Goal: Transaction & Acquisition: Purchase product/service

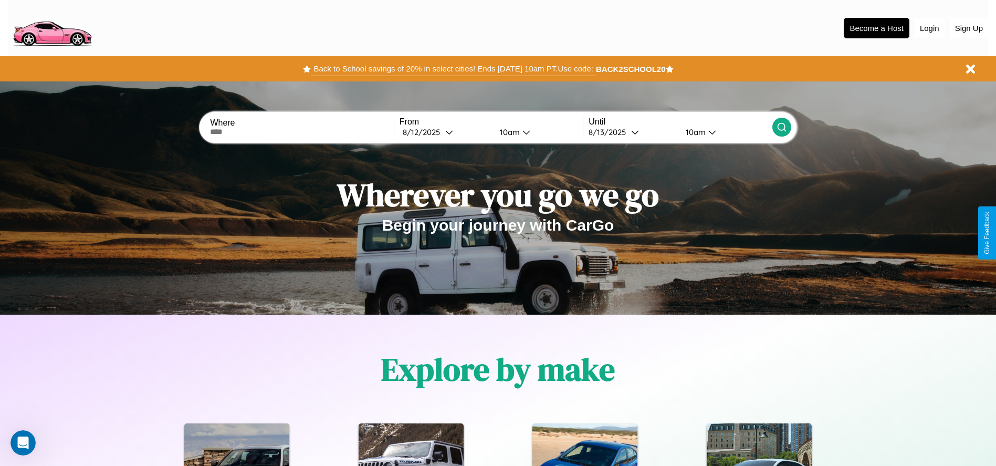
click at [453, 69] on button "Back to School savings of 20% in select cities! Ends [DATE] 10am PT. Use code:" at bounding box center [453, 68] width 284 height 15
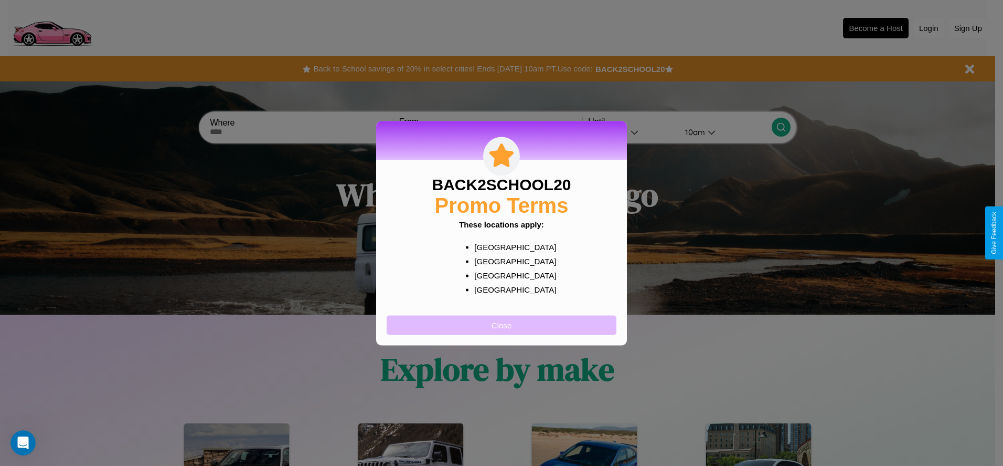
click at [502, 324] on button "Close" at bounding box center [502, 324] width 230 height 19
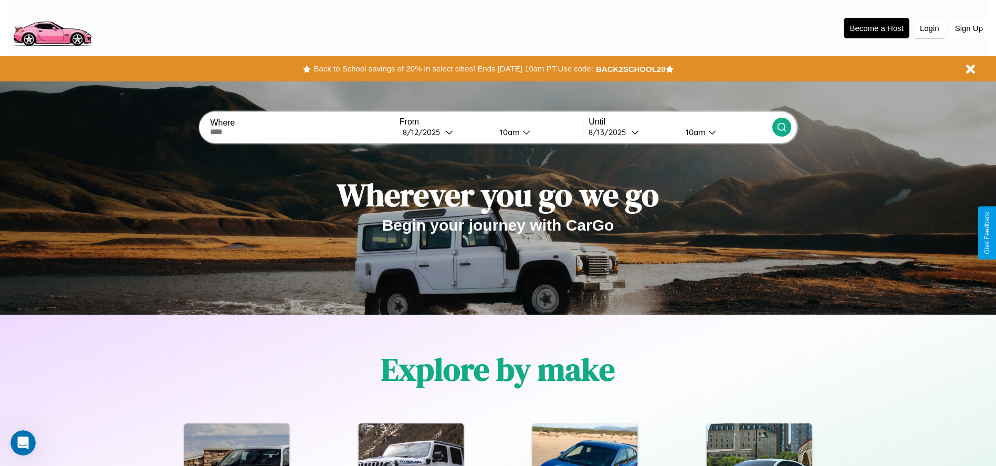
click at [929, 28] on button "Login" at bounding box center [929, 28] width 30 height 20
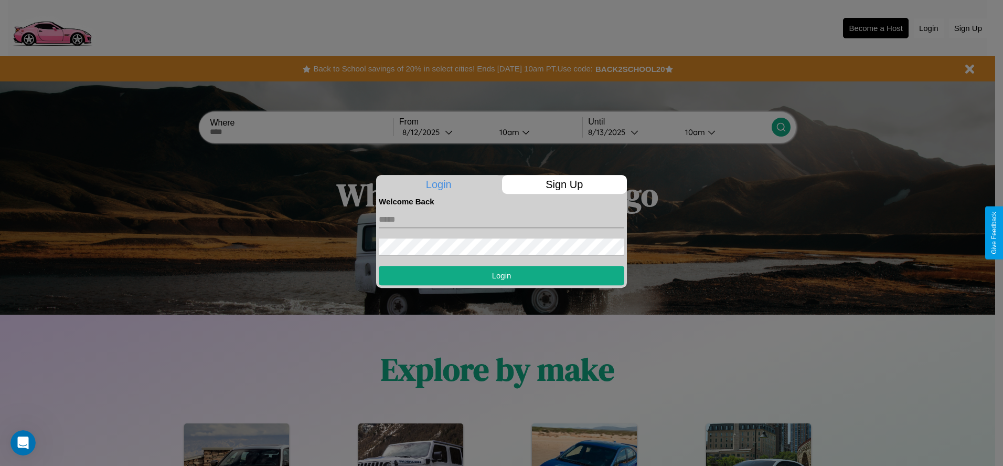
click at [502, 219] on input "text" at bounding box center [502, 219] width 246 height 17
type input "**********"
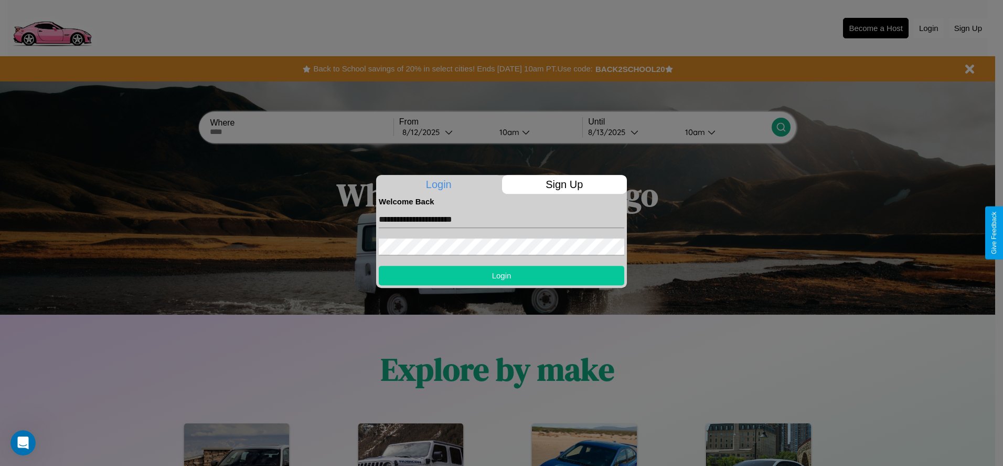
click at [502, 275] on button "Login" at bounding box center [502, 275] width 246 height 19
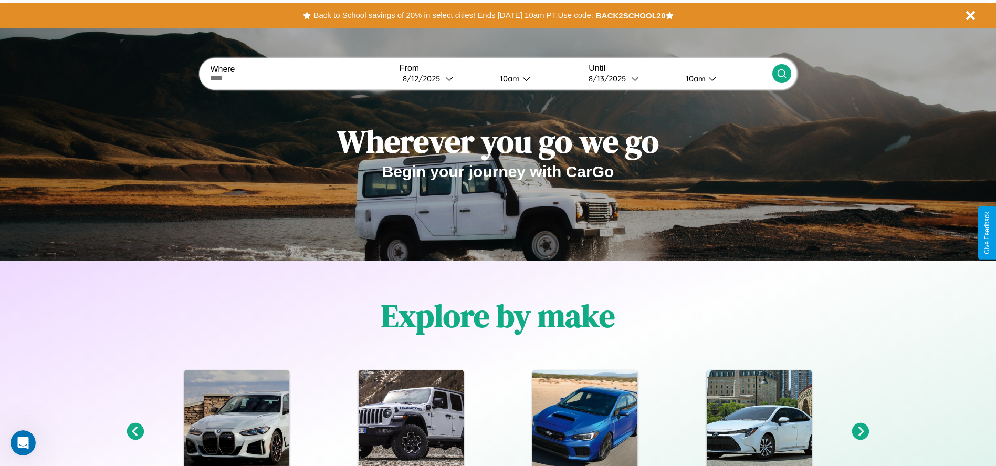
scroll to position [218, 0]
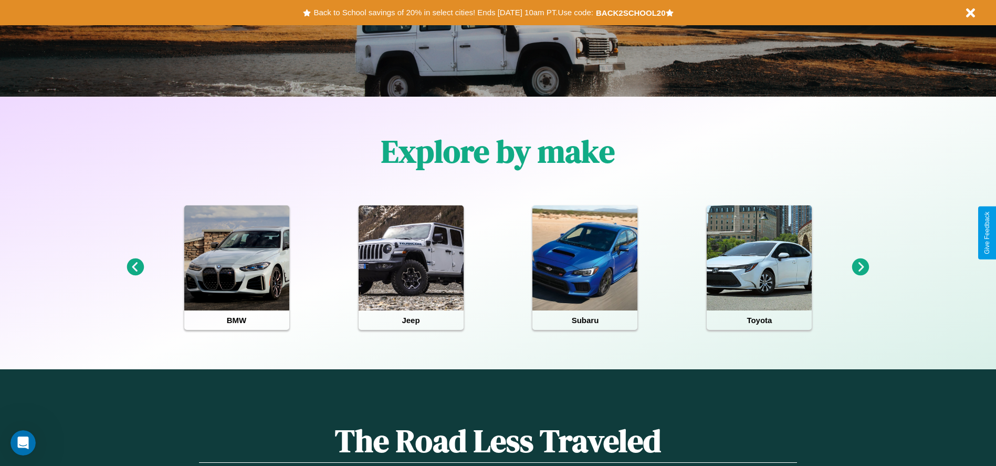
click at [135, 267] on icon at bounding box center [134, 266] width 17 height 17
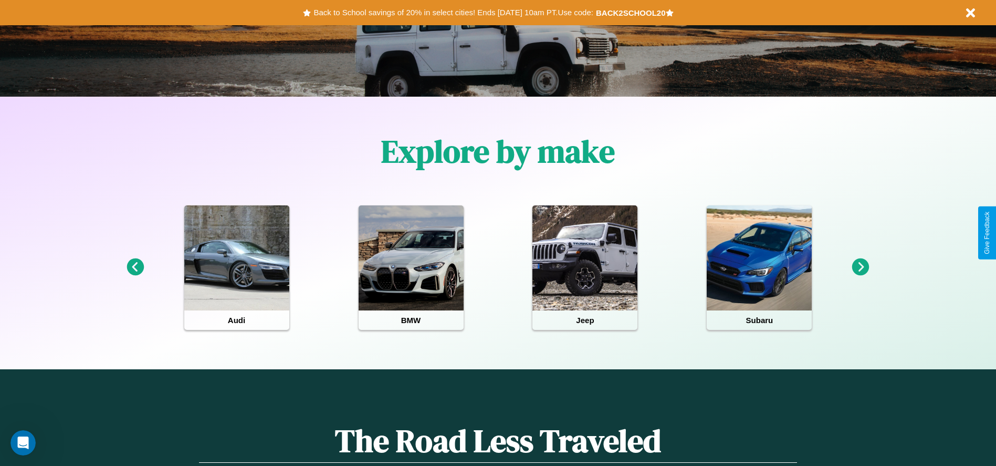
click at [135, 267] on icon at bounding box center [134, 266] width 17 height 17
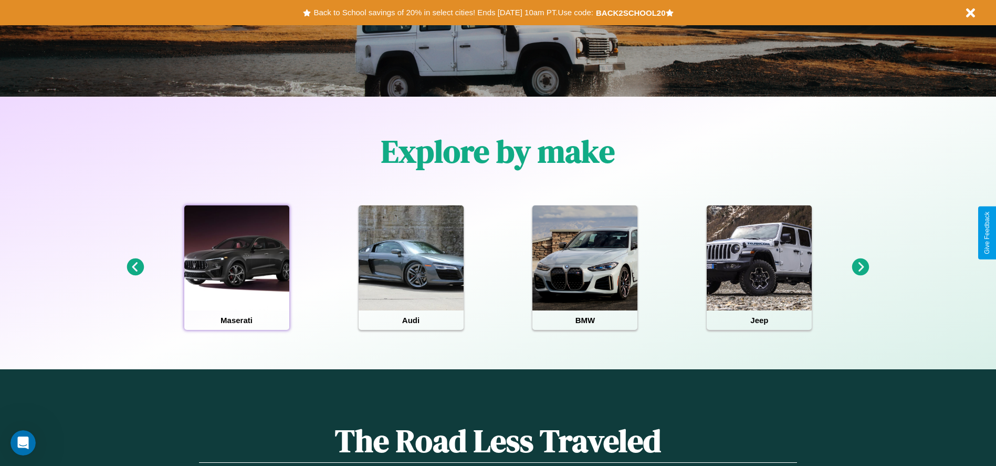
click at [236, 267] on div at bounding box center [236, 257] width 105 height 105
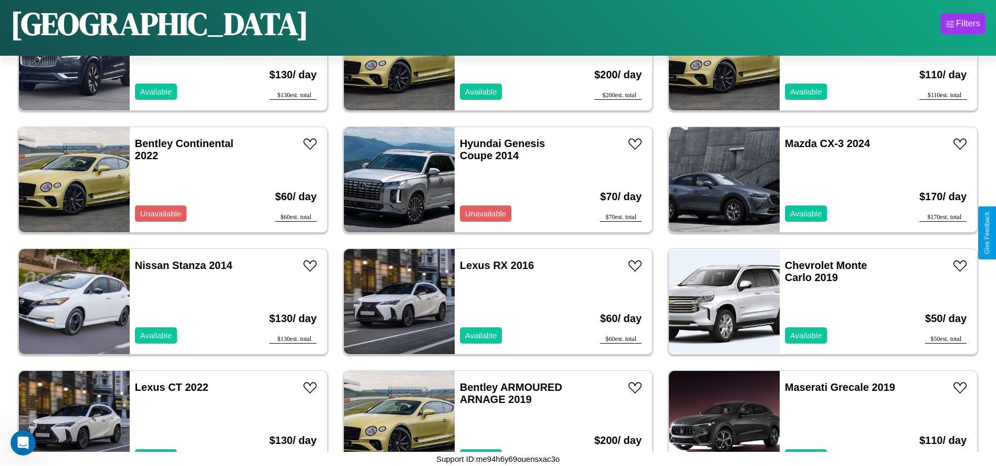
scroll to position [1700, 0]
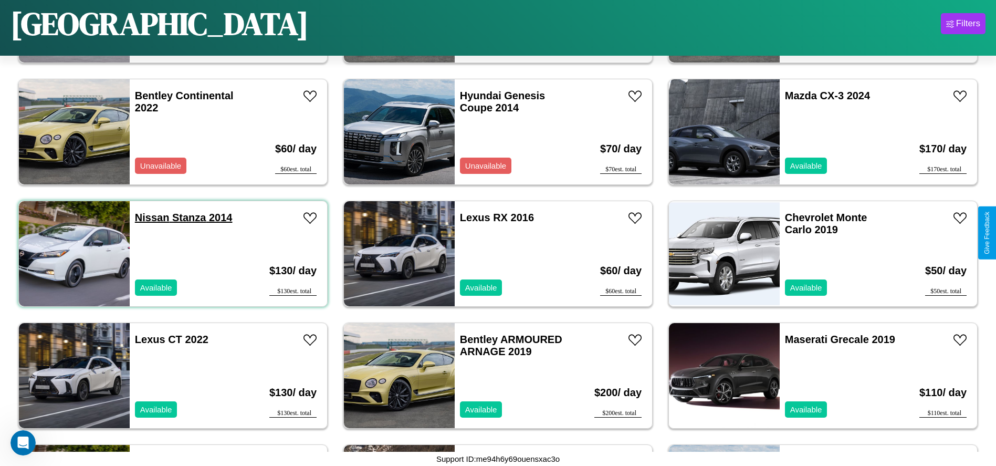
click at [151, 217] on link "Nissan Stanza 2014" at bounding box center [184, 218] width 98 height 12
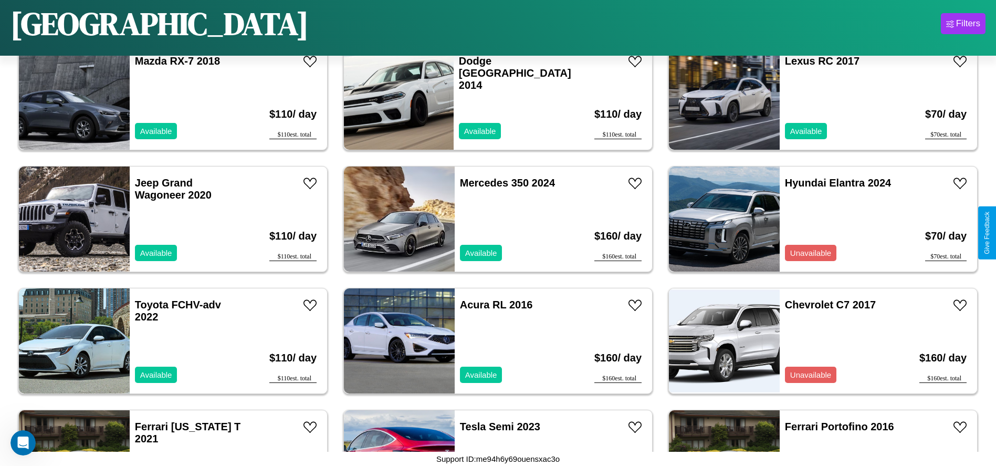
scroll to position [2674, 0]
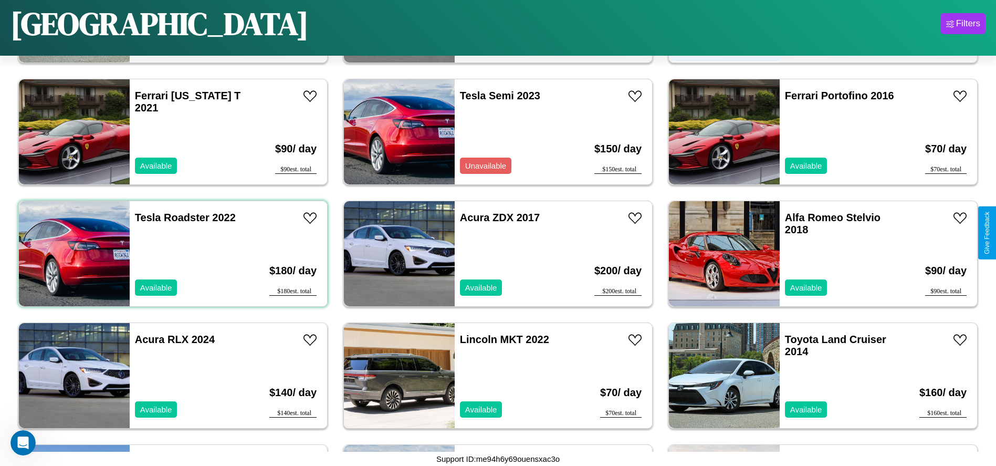
click at [172, 253] on div "Tesla Roadster 2022 Available" at bounding box center [190, 253] width 121 height 105
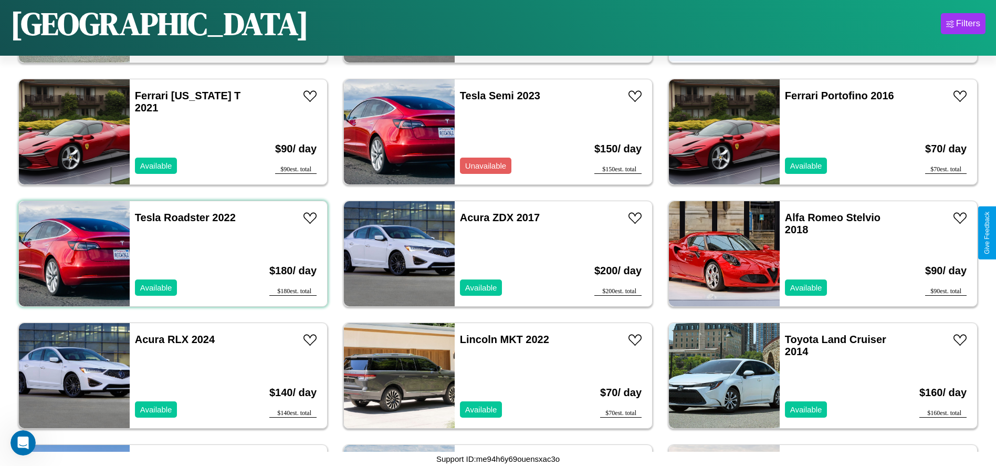
click at [172, 253] on div "Tesla Roadster 2022 Available" at bounding box center [190, 253] width 121 height 105
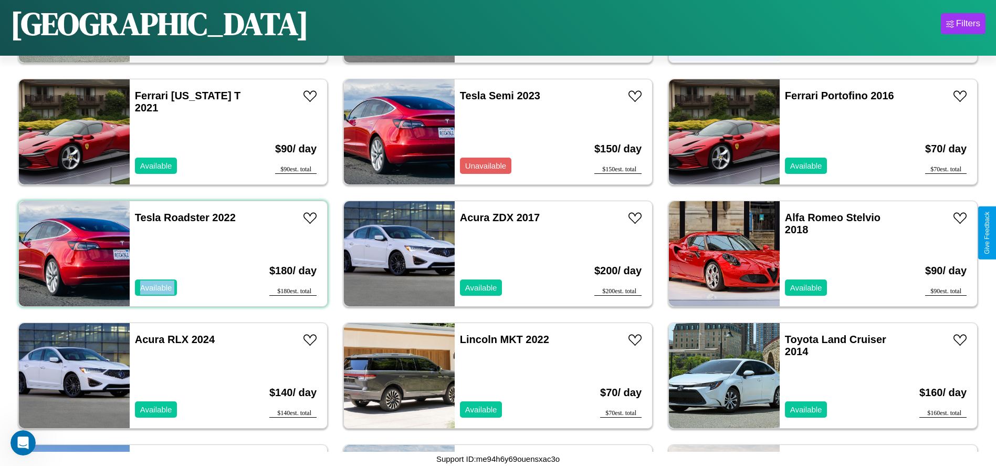
click at [172, 253] on div "Tesla Roadster 2022 Available" at bounding box center [190, 253] width 121 height 105
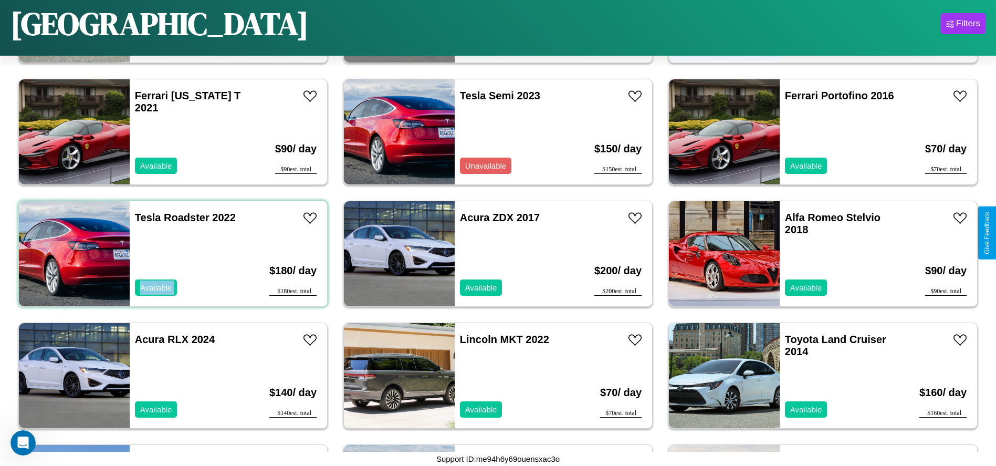
click at [172, 253] on div "Tesla Roadster 2022 Available" at bounding box center [190, 253] width 121 height 105
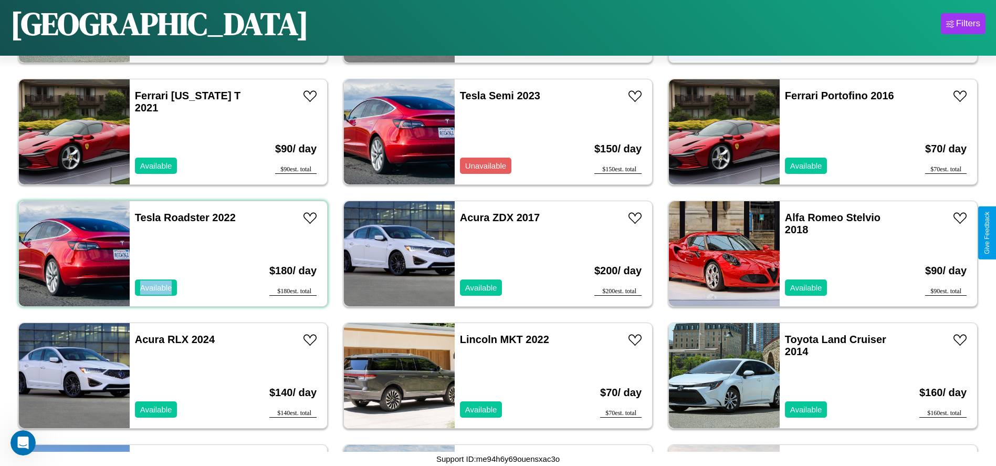
click at [172, 253] on div "Tesla Roadster 2022 Available" at bounding box center [190, 253] width 121 height 105
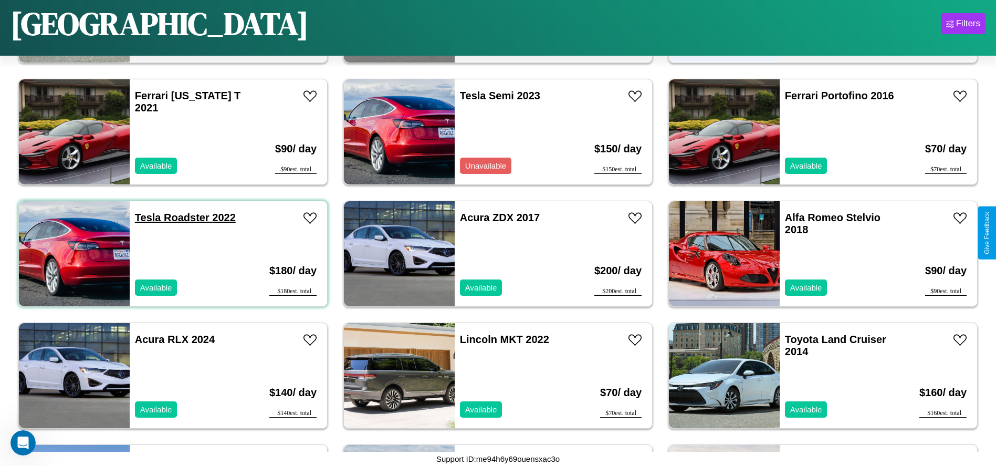
click at [146, 217] on link "Tesla Roadster 2022" at bounding box center [185, 218] width 101 height 12
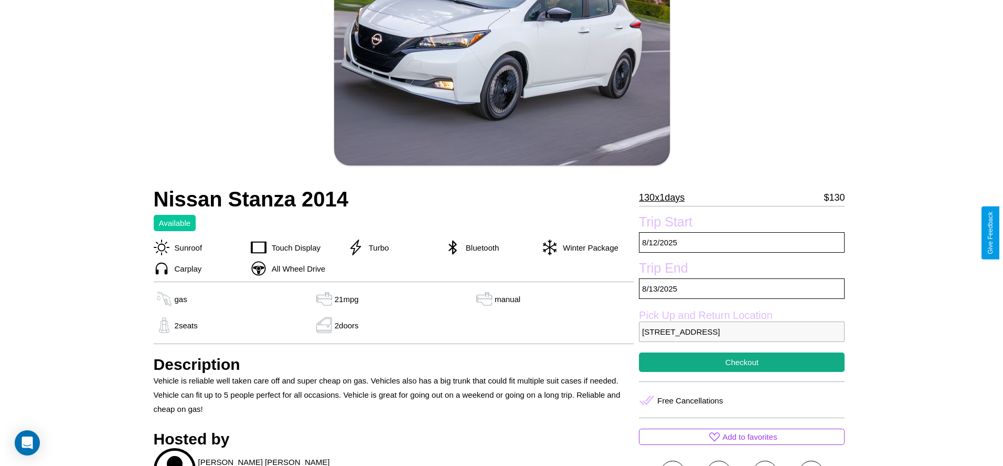
scroll to position [152, 0]
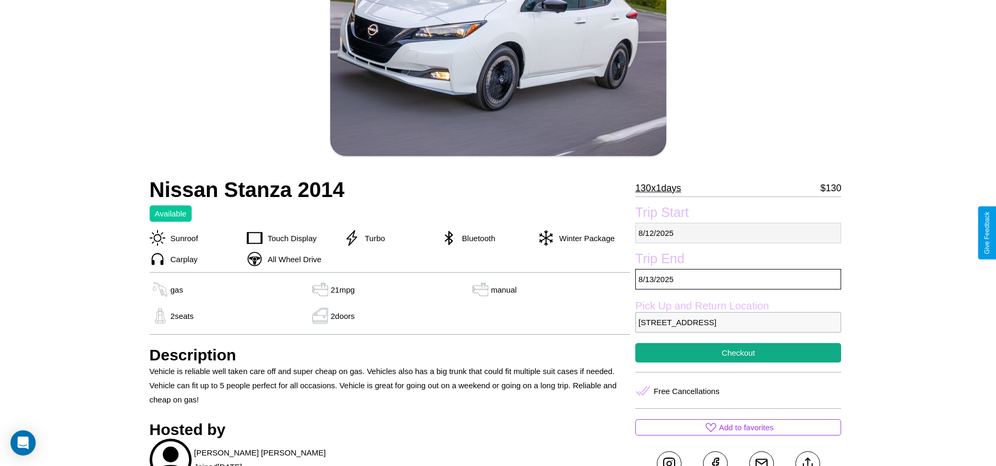
click at [738, 233] on p "8 / 12 / 2025" at bounding box center [738, 233] width 206 height 20
select select "*"
select select "****"
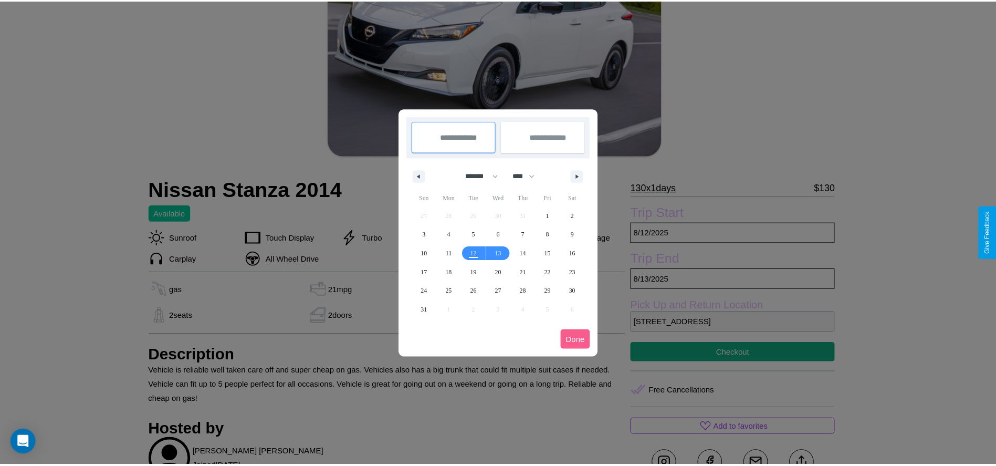
scroll to position [0, 0]
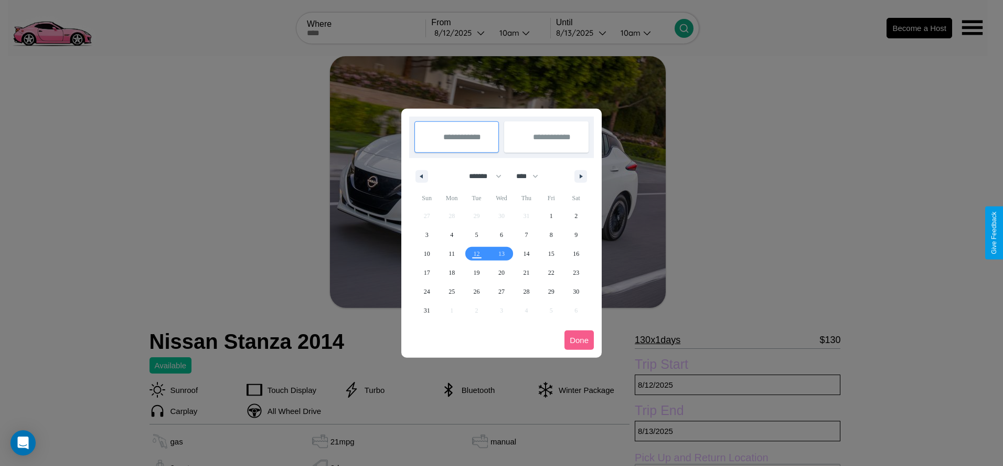
click at [461, 33] on div at bounding box center [501, 233] width 1003 height 466
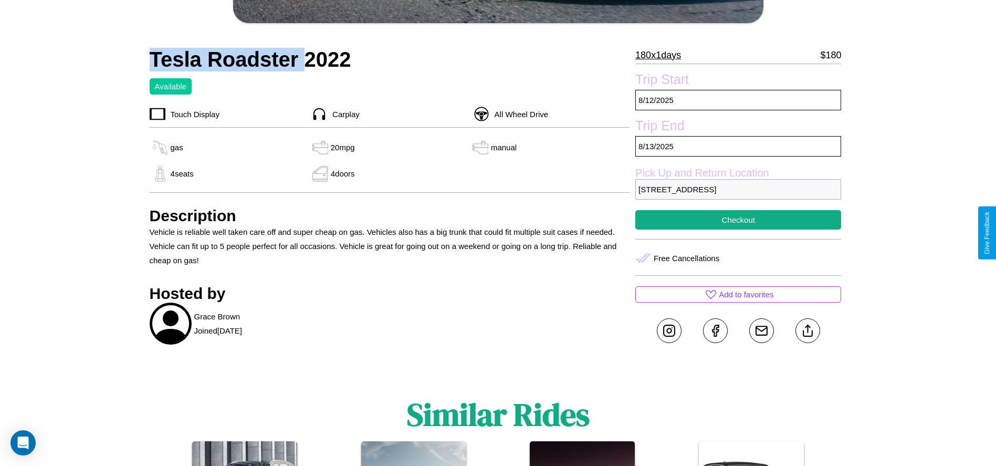
scroll to position [466, 0]
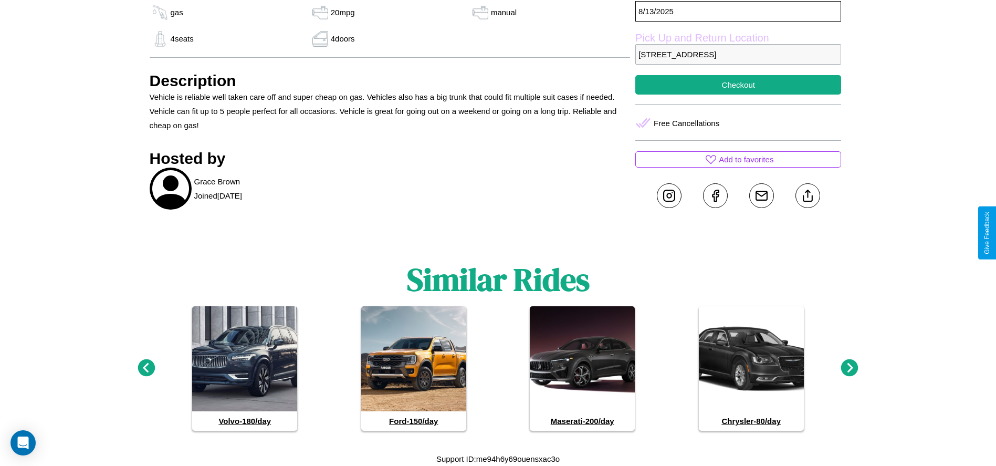
click at [146, 368] on icon at bounding box center [146, 367] width 17 height 17
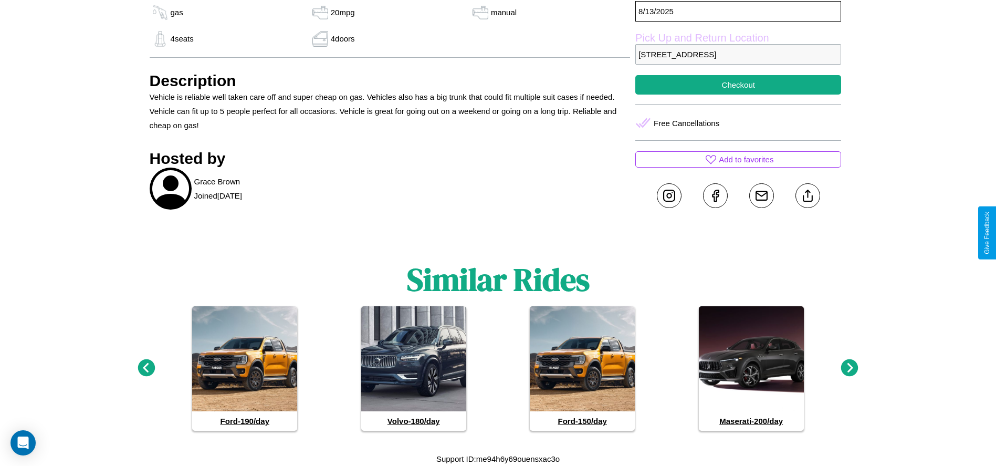
click at [849, 368] on icon at bounding box center [849, 367] width 17 height 17
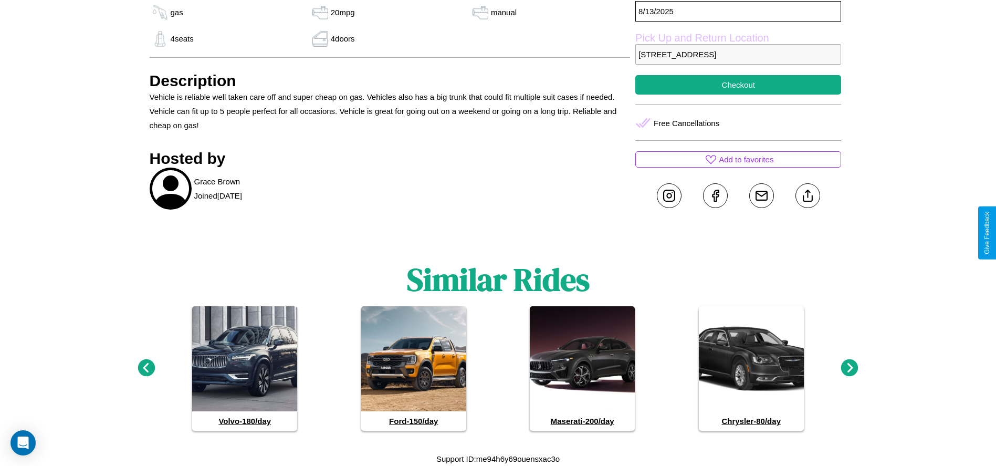
click at [849, 368] on icon at bounding box center [849, 367] width 17 height 17
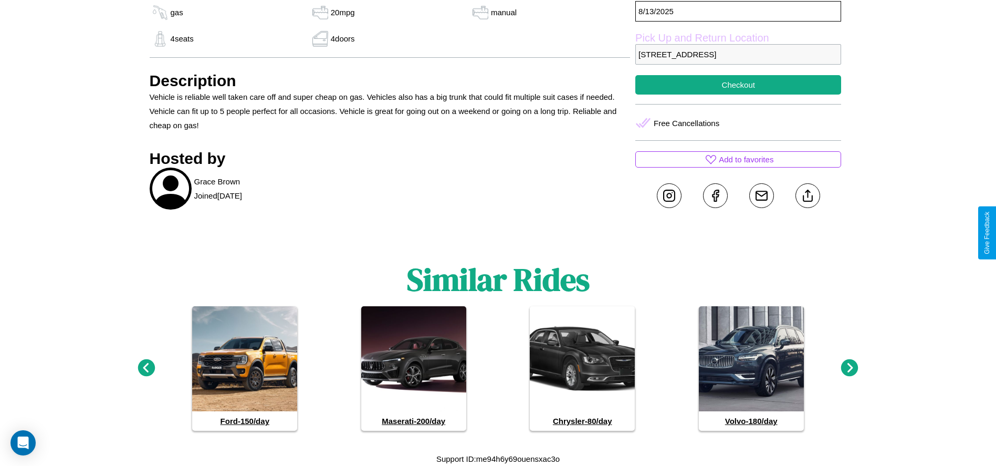
click at [849, 368] on icon at bounding box center [849, 367] width 17 height 17
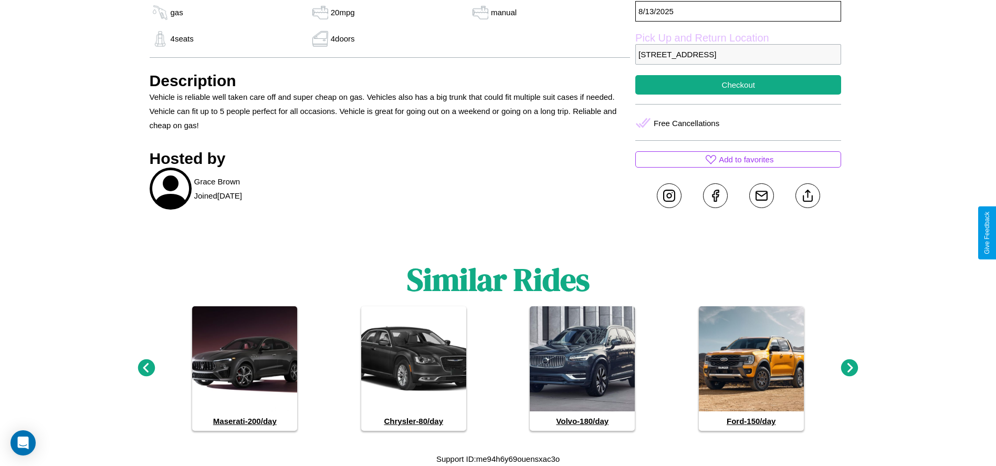
click at [146, 368] on icon at bounding box center [146, 367] width 17 height 17
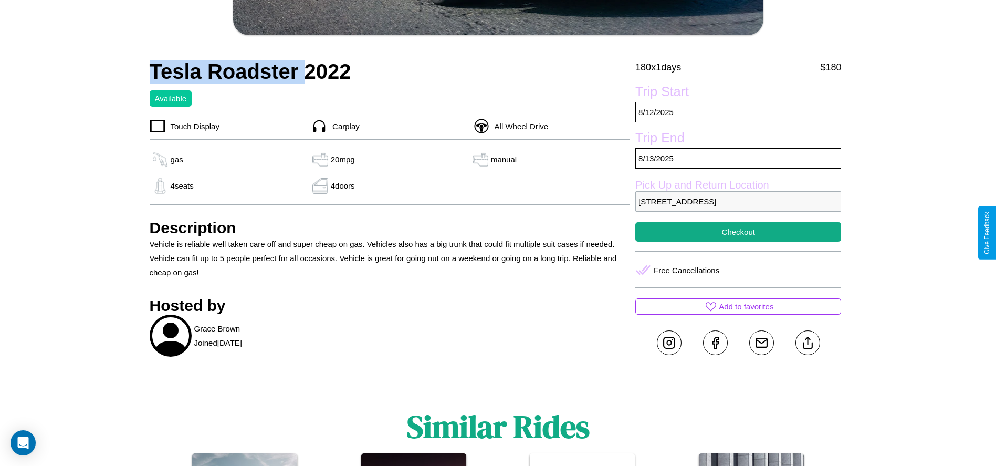
scroll to position [318, 0]
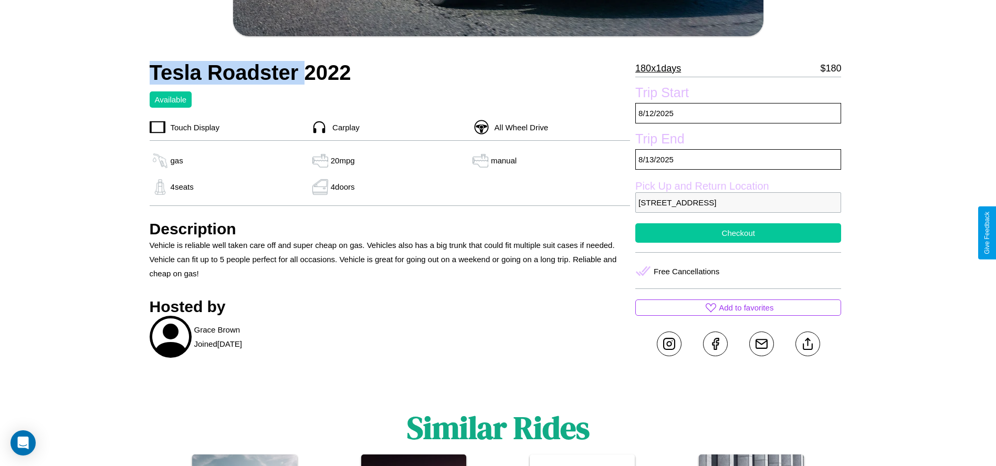
click at [738, 233] on button "Checkout" at bounding box center [738, 232] width 206 height 19
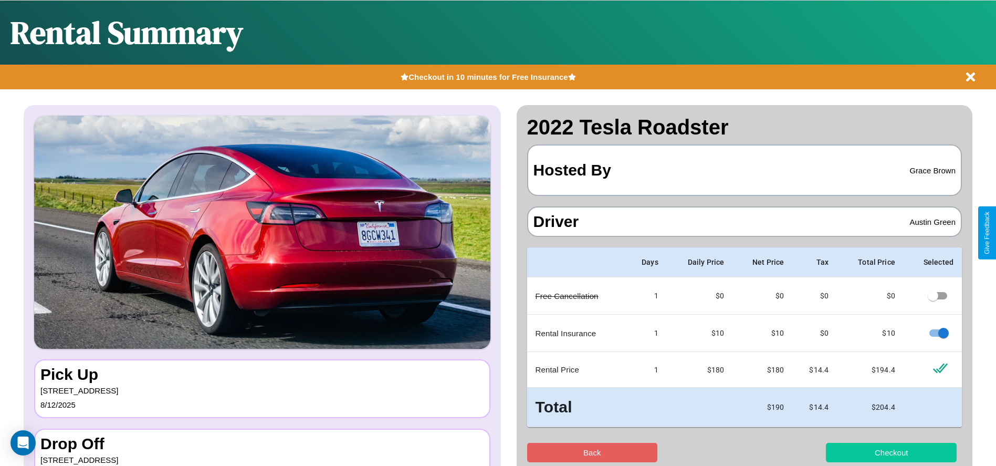
click at [891, 452] on button "Checkout" at bounding box center [891, 451] width 131 height 19
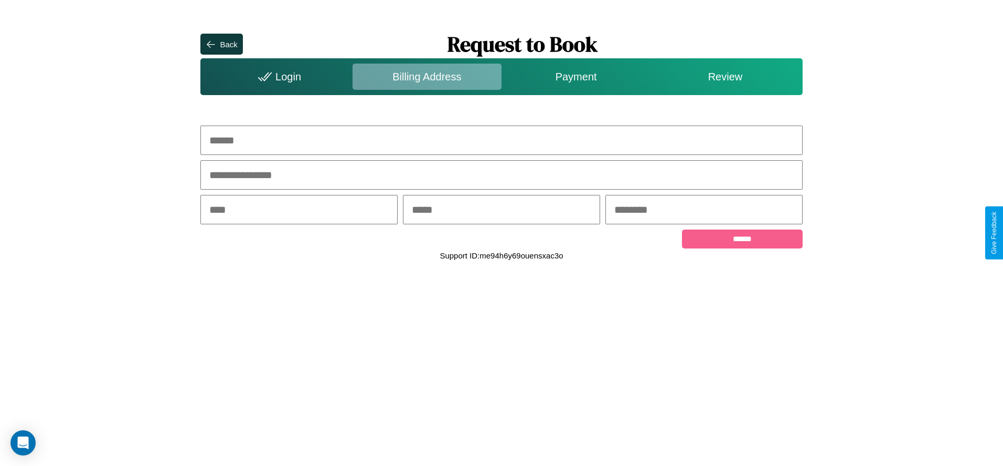
click at [502, 140] on input "text" at bounding box center [501, 139] width 602 height 29
type input "**********"
click at [299, 210] on input "text" at bounding box center [298, 209] width 197 height 29
type input "********"
click at [501, 210] on input "text" at bounding box center [501, 209] width 197 height 29
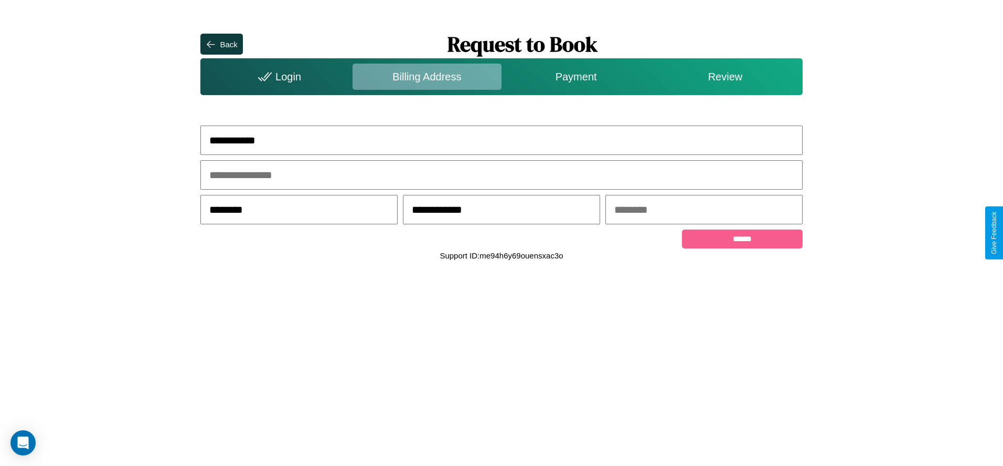
type input "**********"
click at [704, 210] on input "text" at bounding box center [704, 209] width 197 height 29
type input "*****"
click at [742, 240] on input "******" at bounding box center [742, 238] width 120 height 19
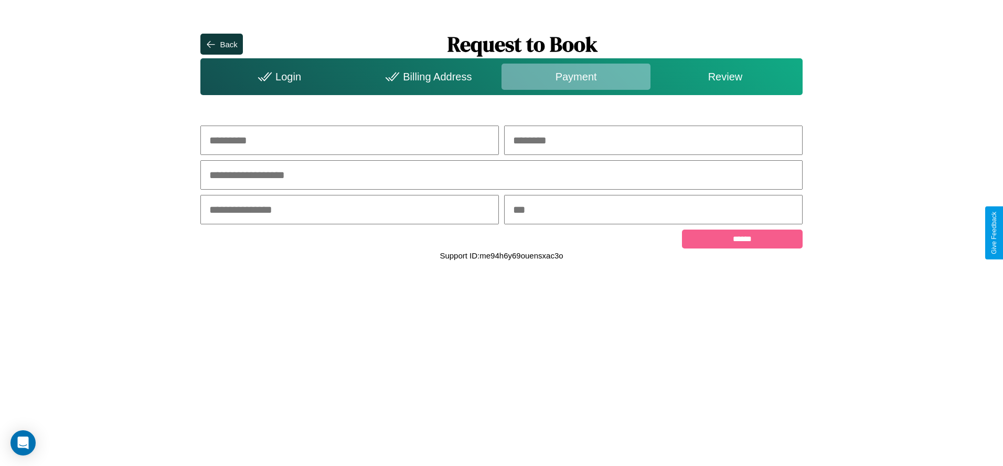
click at [350, 140] on input "text" at bounding box center [349, 139] width 299 height 29
type input "******"
click at [653, 140] on input "text" at bounding box center [653, 139] width 299 height 29
type input "*****"
click at [502, 175] on input "text" at bounding box center [501, 174] width 602 height 29
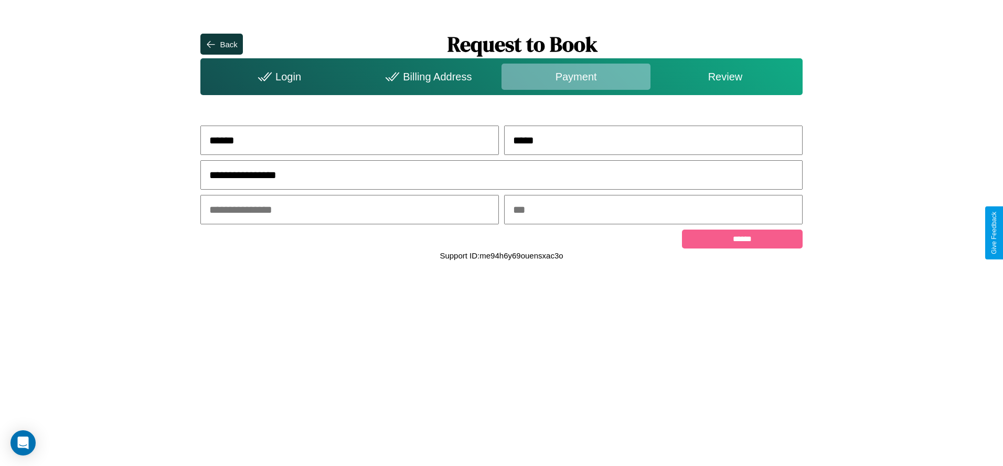
type input "**********"
click at [350, 210] on input "text" at bounding box center [349, 209] width 299 height 29
type input "*****"
click at [653, 210] on input "text" at bounding box center [653, 209] width 299 height 29
type input "***"
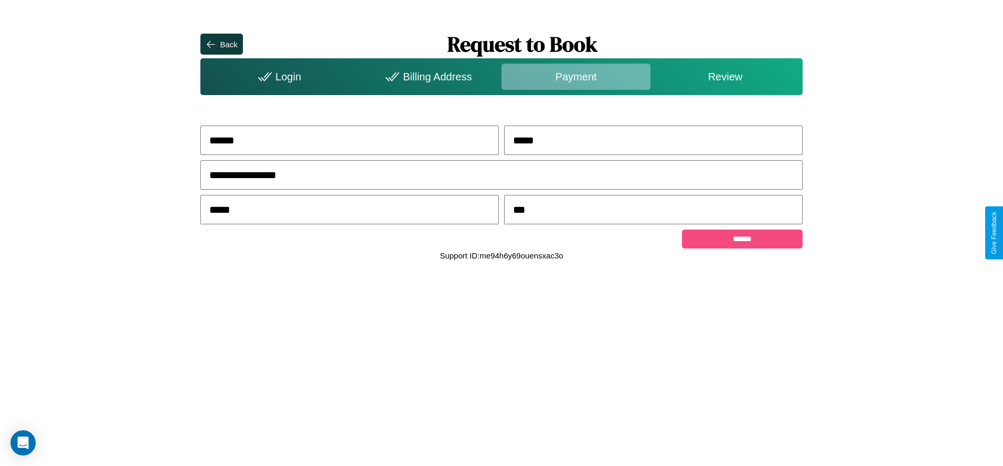
click at [742, 240] on input "******" at bounding box center [742, 238] width 120 height 19
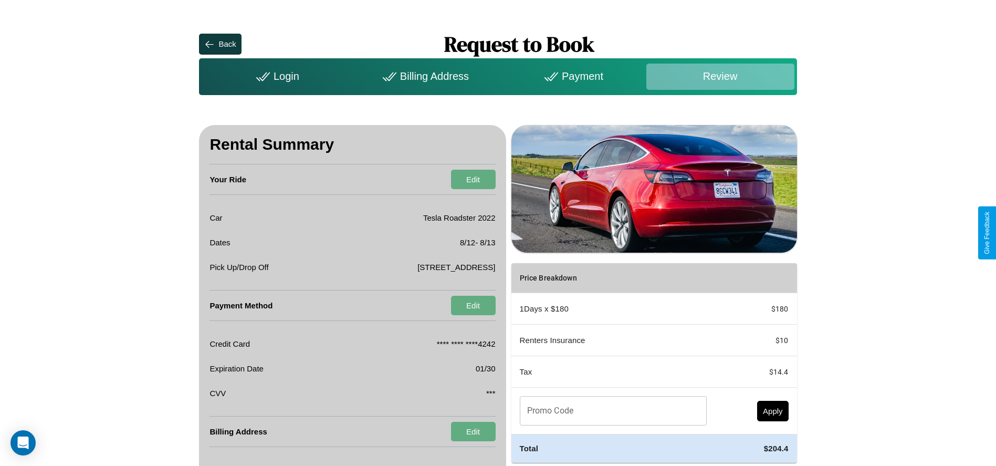
click at [424, 76] on div "Billing Address" at bounding box center [424, 77] width 148 height 26
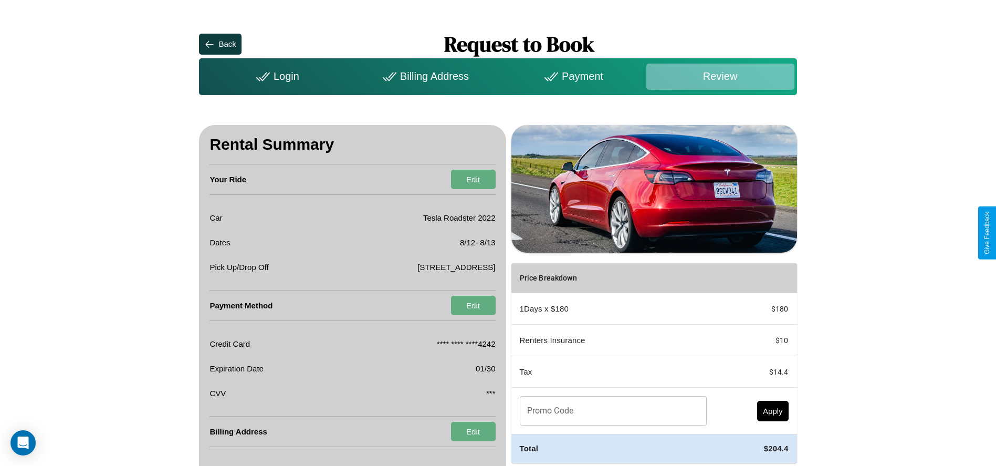
click at [424, 76] on div "Billing Address" at bounding box center [424, 77] width 148 height 26
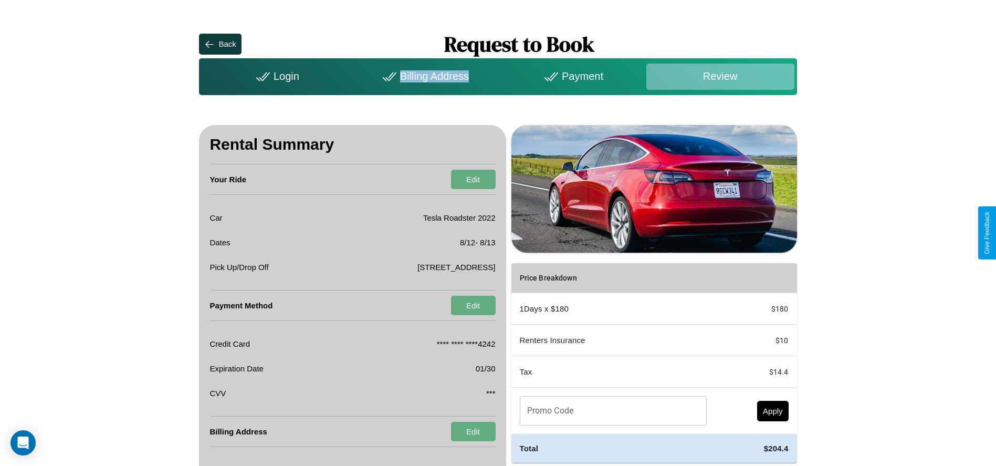
click at [424, 76] on div "Billing Address" at bounding box center [424, 77] width 148 height 26
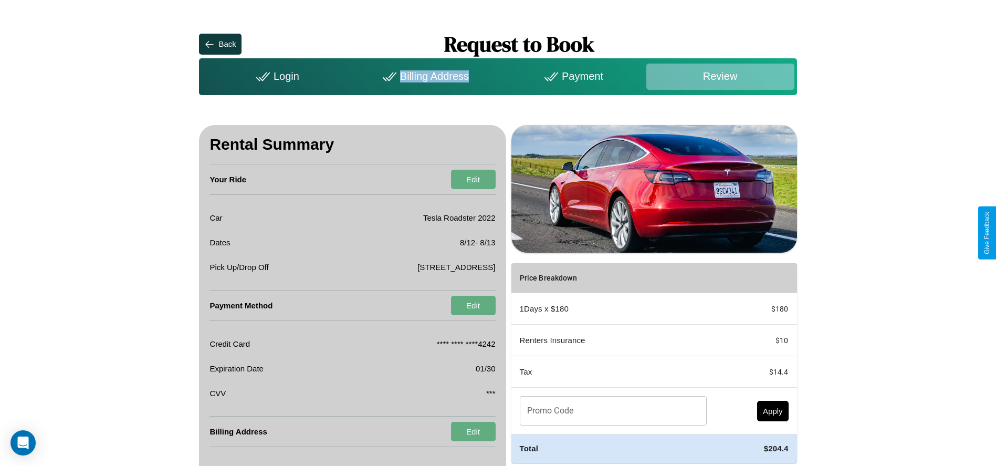
click at [424, 76] on div "Billing Address" at bounding box center [424, 77] width 148 height 26
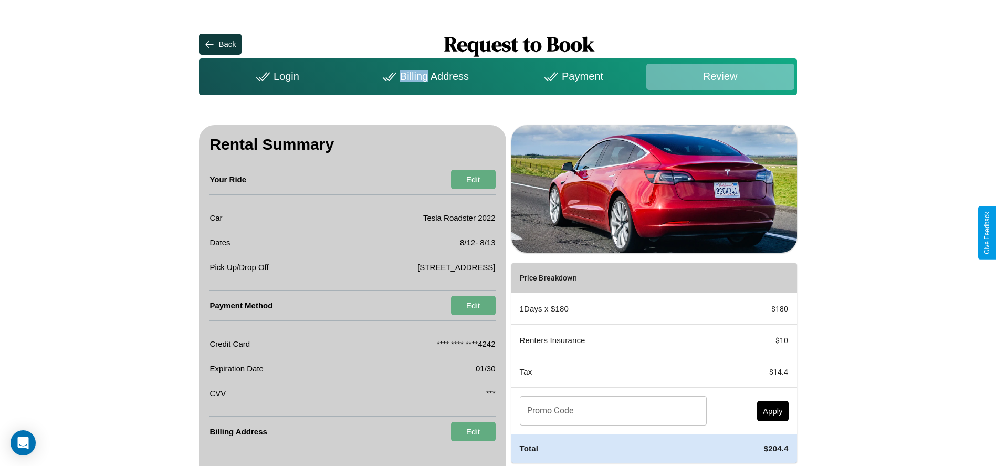
click at [424, 76] on div "Billing Address" at bounding box center [424, 77] width 148 height 26
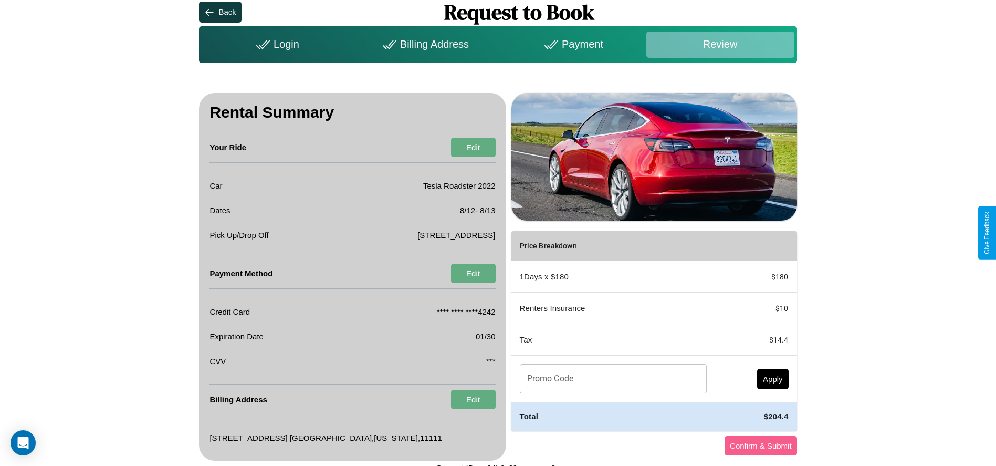
scroll to position [41, 0]
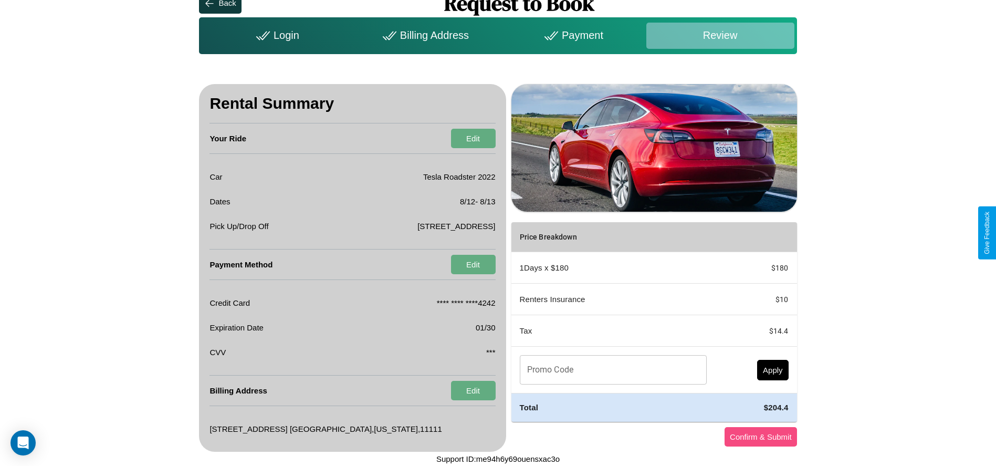
click at [760, 436] on button "Confirm & Submit" at bounding box center [760, 436] width 72 height 19
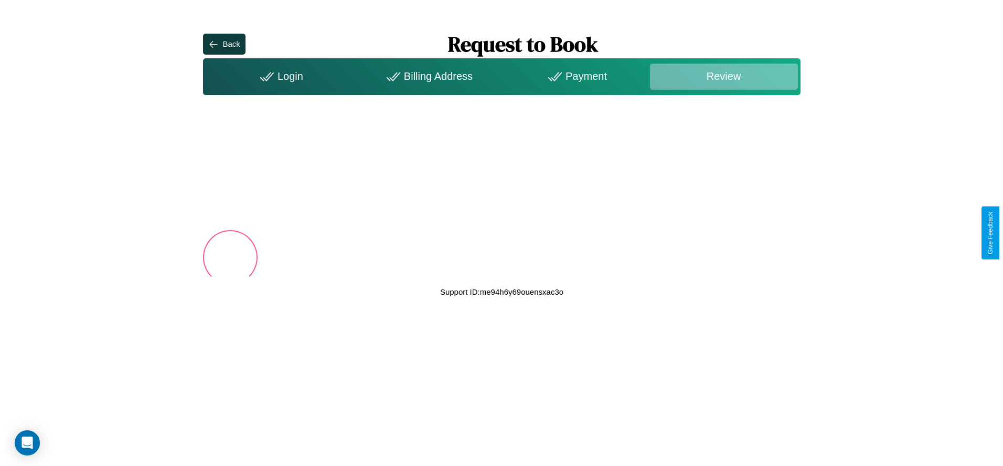
scroll to position [0, 0]
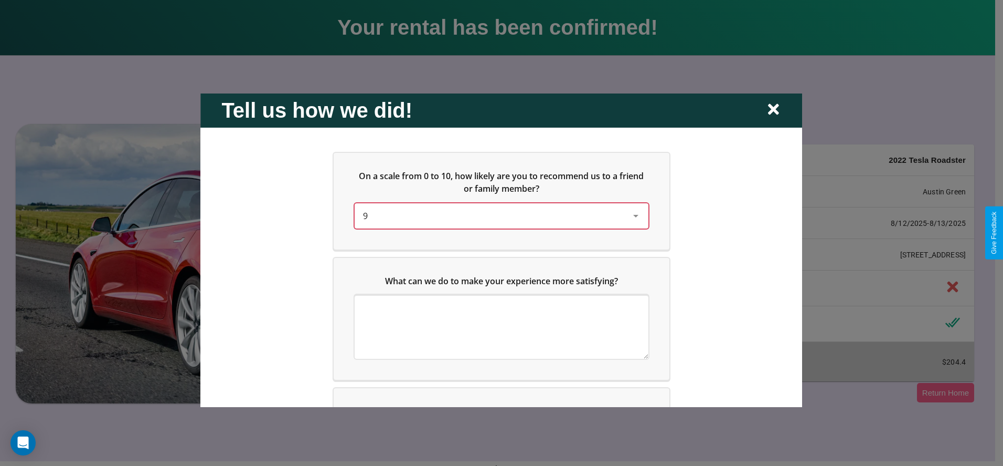
click at [499, 215] on div "9" at bounding box center [493, 215] width 260 height 13
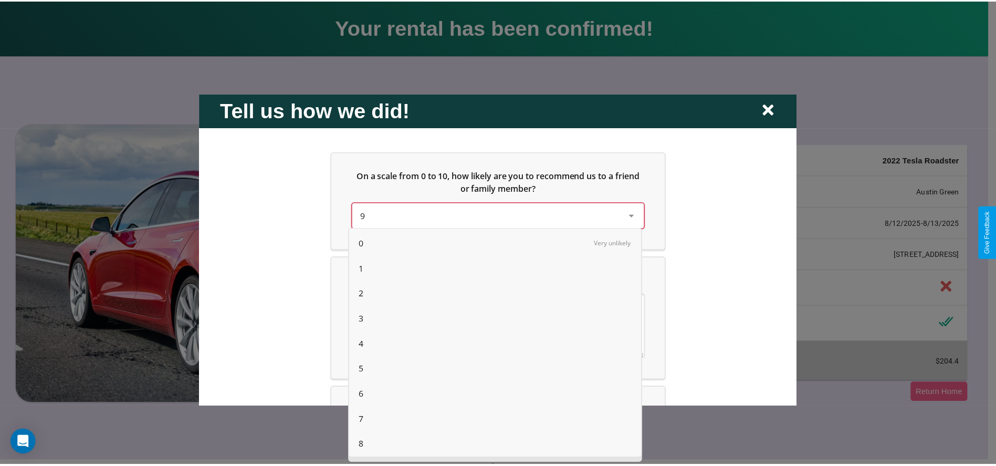
scroll to position [27, 0]
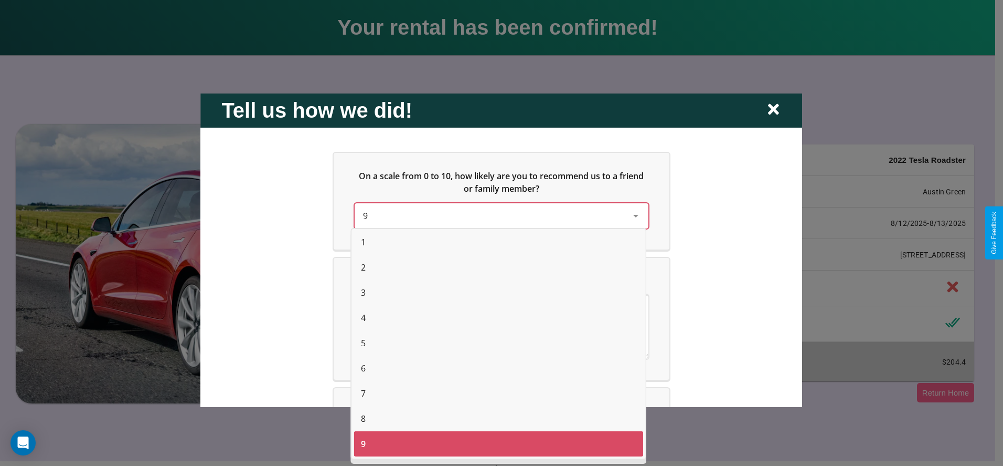
click at [363, 267] on span "2" at bounding box center [363, 267] width 5 height 13
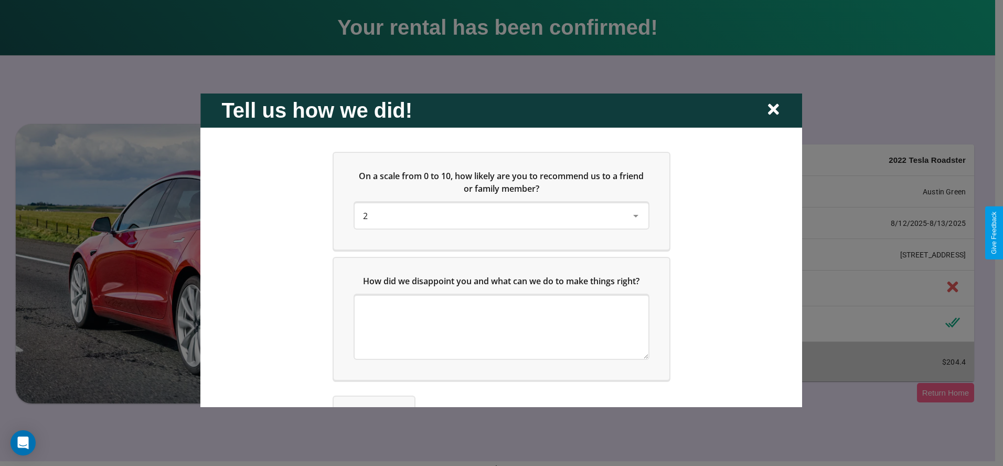
click at [774, 110] on icon at bounding box center [773, 109] width 11 height 11
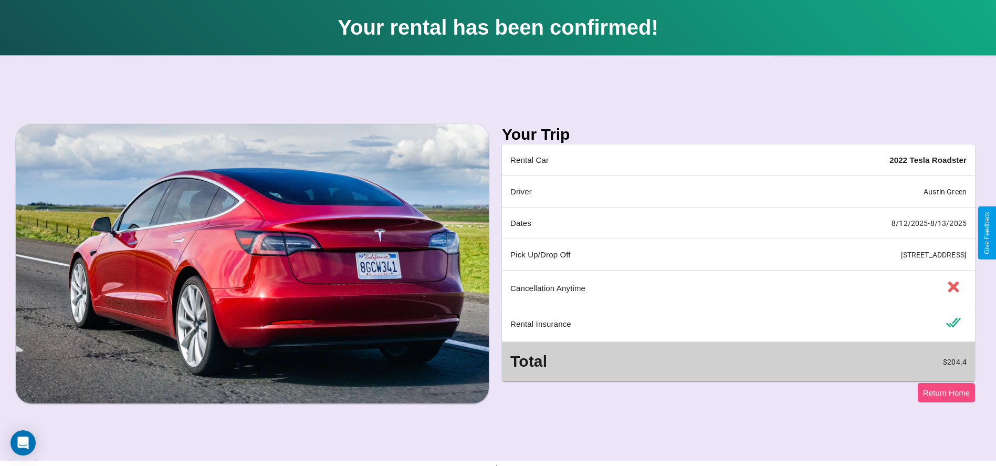
click at [946, 392] on button "Return Home" at bounding box center [945, 392] width 57 height 19
